Goal: Task Accomplishment & Management: Use online tool/utility

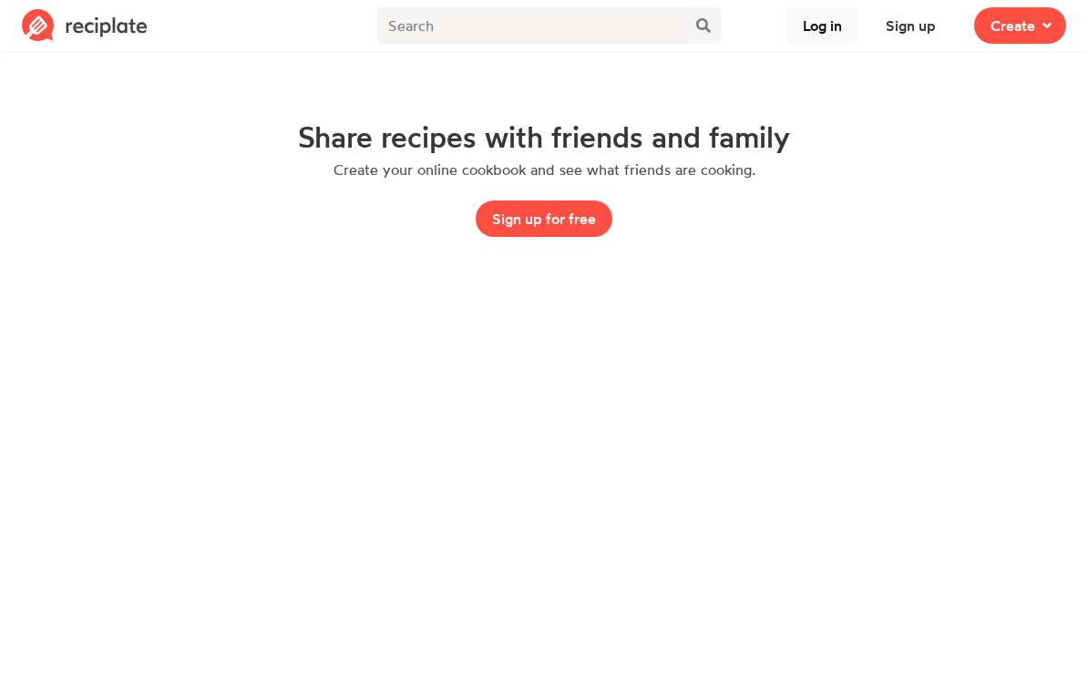
click at [825, 36] on button "Log in" at bounding box center [822, 25] width 72 height 36
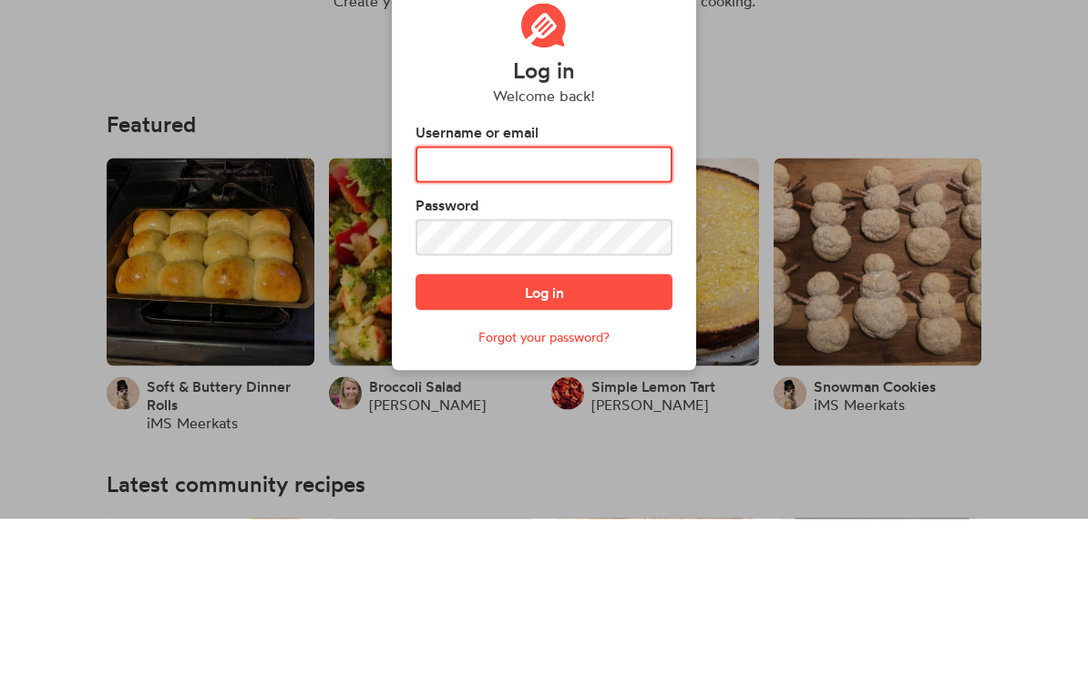
type input "FEARENGIRL3"
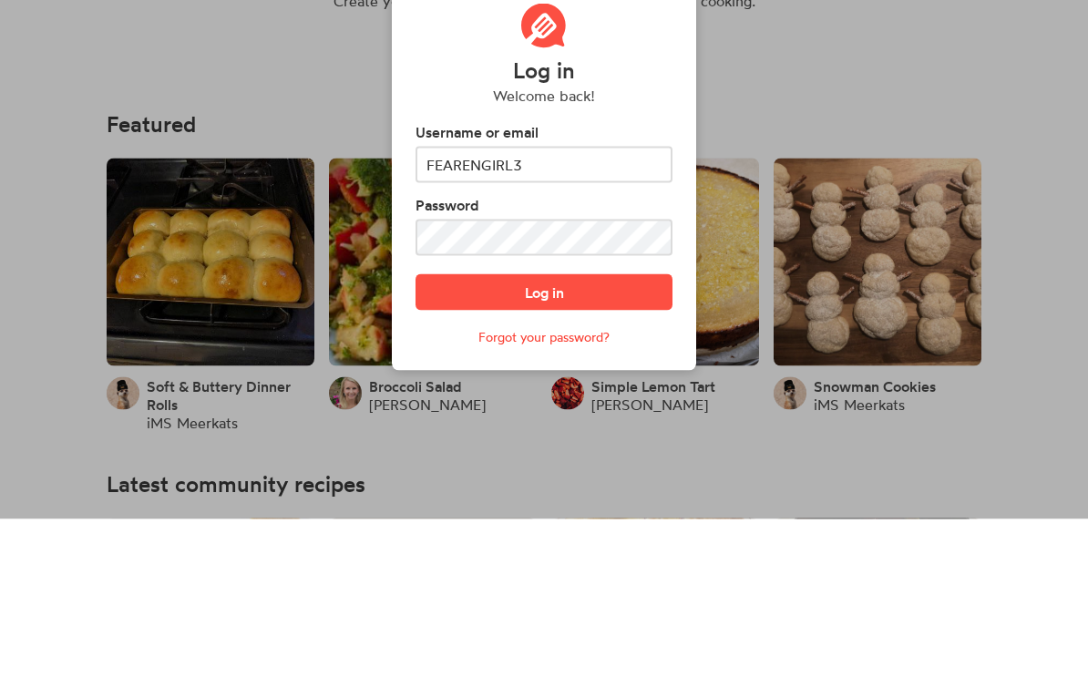
click at [544, 443] on button "Log in" at bounding box center [544, 461] width 257 height 36
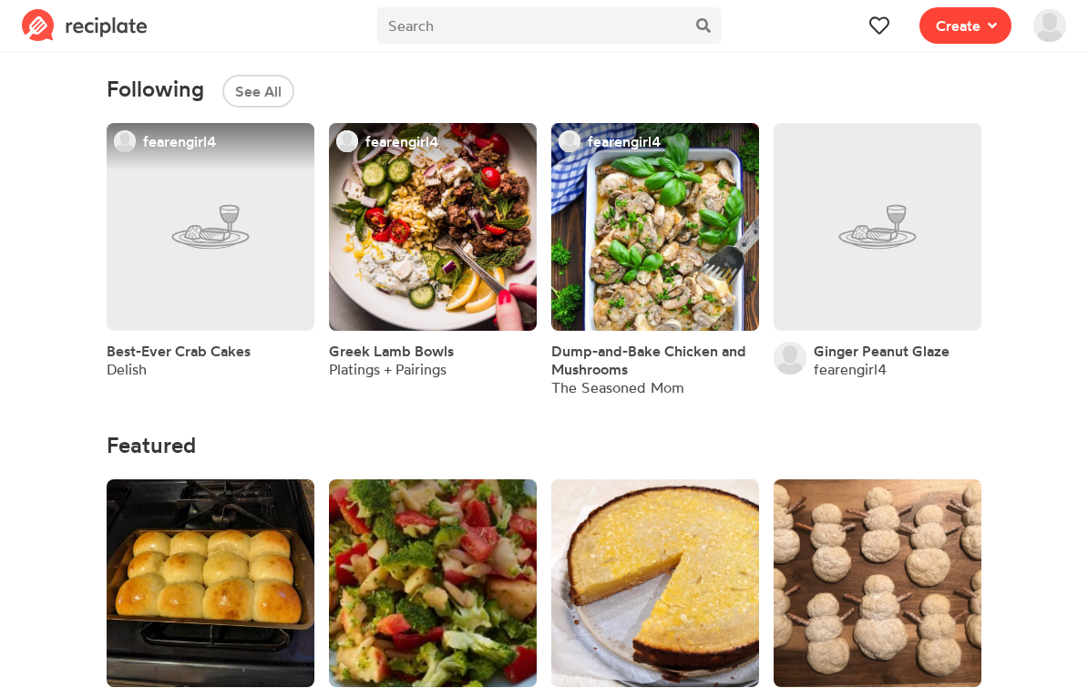
click at [989, 27] on icon at bounding box center [992, 25] width 9 height 15
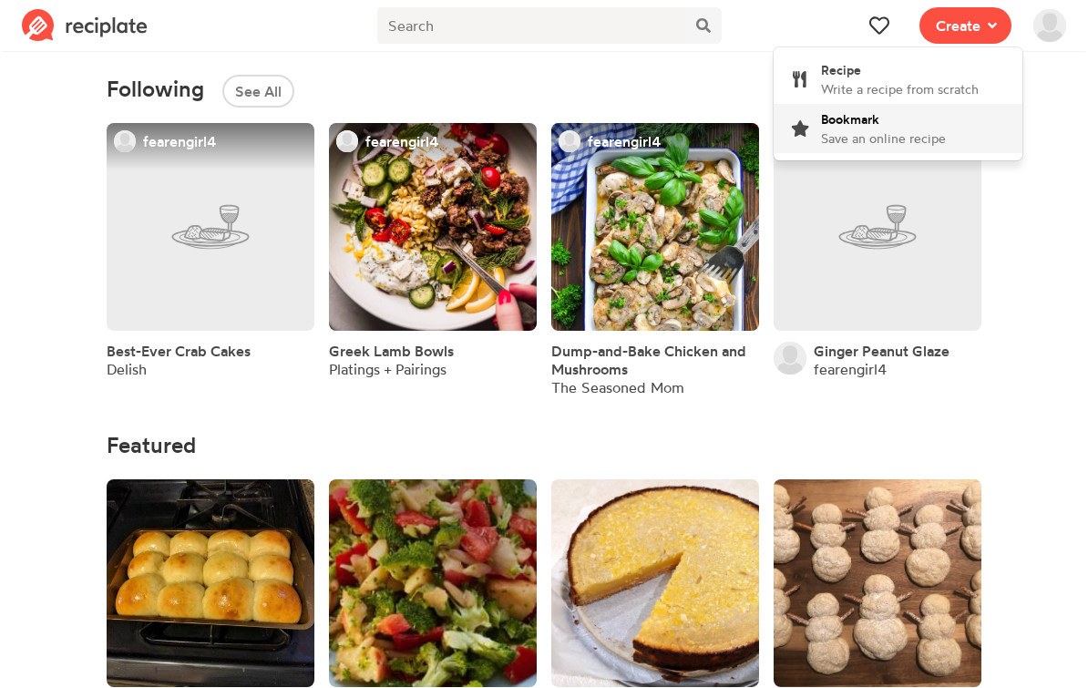
click at [917, 137] on span "Save an online recipe" at bounding box center [883, 137] width 125 height 15
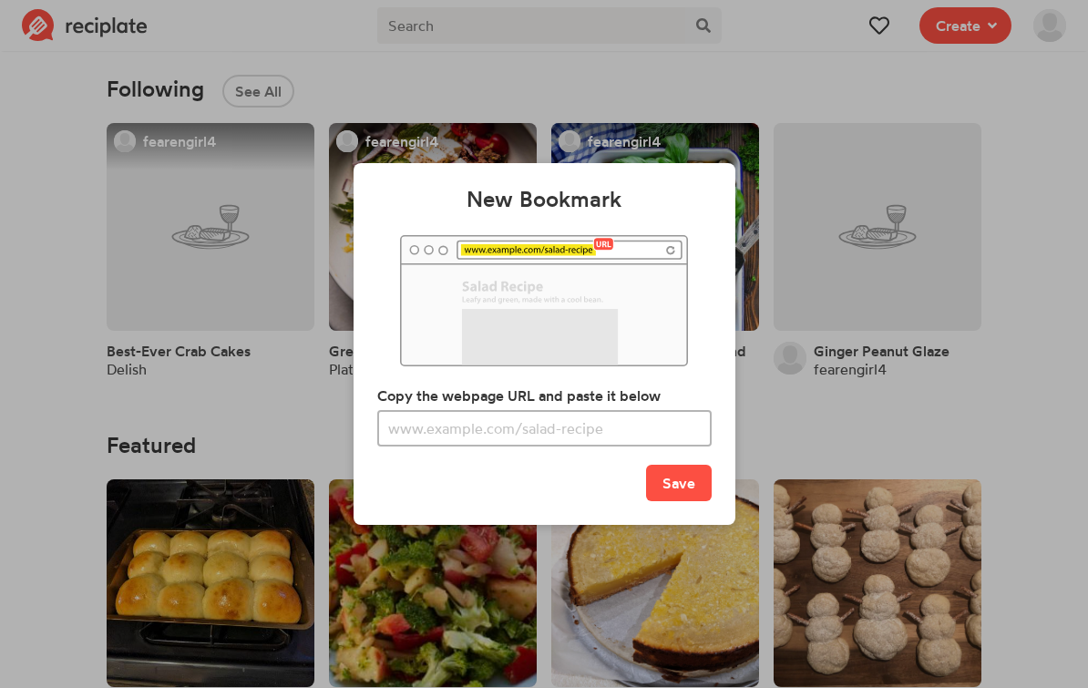
click at [508, 447] on input "text" at bounding box center [544, 428] width 334 height 36
click at [509, 447] on input "text" at bounding box center [544, 428] width 334 height 36
type input "[URL][DOMAIN_NAME]"
click at [683, 498] on button "Save" at bounding box center [679, 483] width 66 height 36
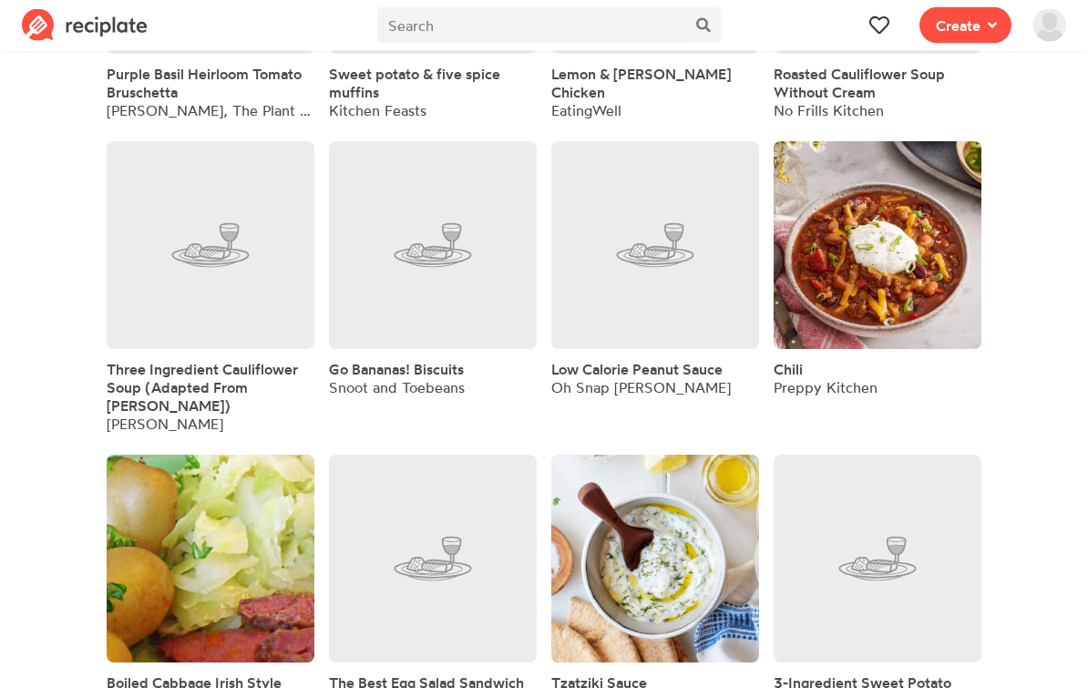
scroll to position [301, 0]
click at [698, 369] on span "Low Calorie Peanut Sauce" at bounding box center [636, 368] width 171 height 18
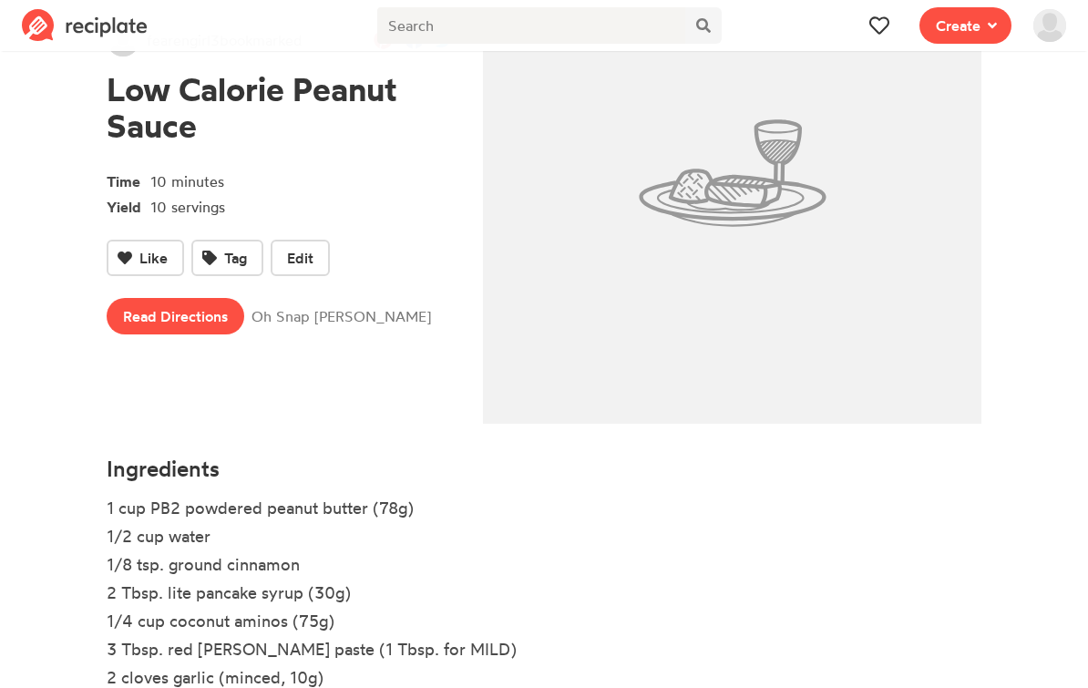
scroll to position [199, 0]
